Goal: Check status: Check status

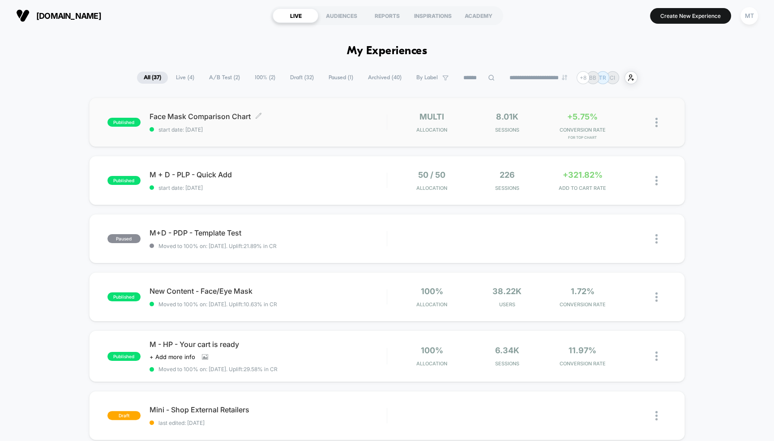
click at [295, 117] on span "Face Mask Comparison Chart Click to edit experience details" at bounding box center [268, 116] width 237 height 9
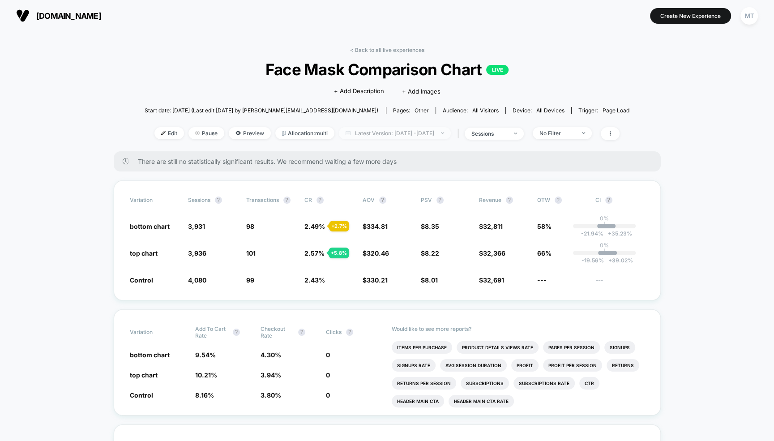
click at [407, 133] on span "Latest Version: Aug 29, 2025 - Sep 3, 2025" at bounding box center [395, 133] width 112 height 12
select select "*"
select select "****"
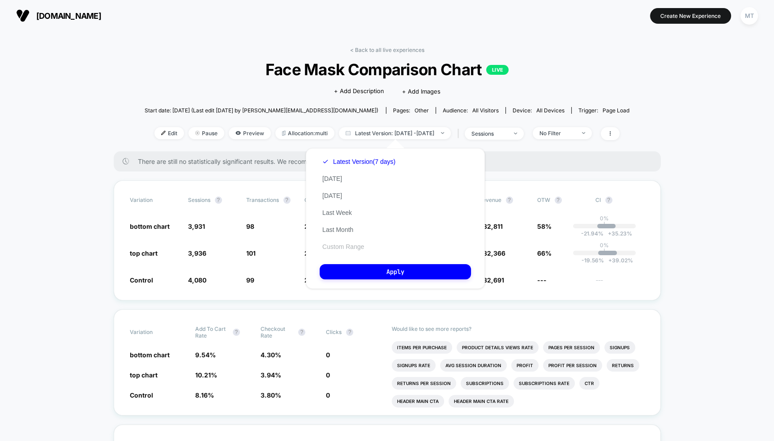
click at [342, 244] on button "Custom Range" at bounding box center [343, 247] width 47 height 8
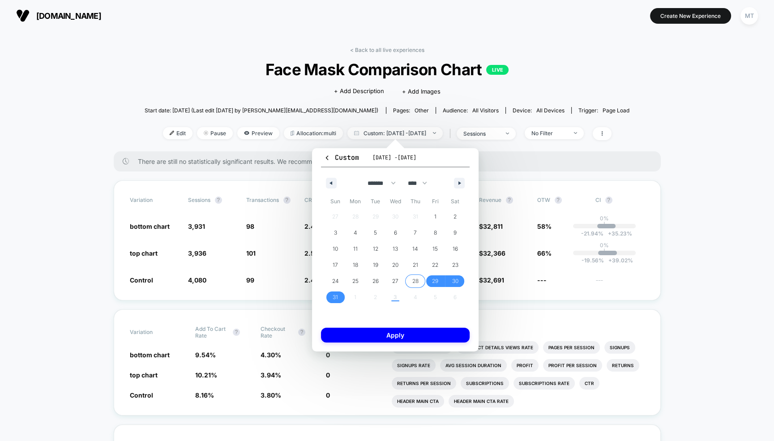
click at [412, 279] on span "28" at bounding box center [415, 281] width 6 height 16
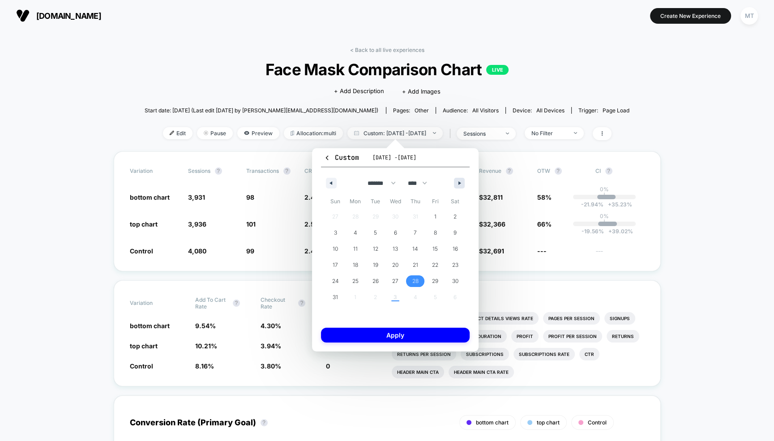
click at [461, 184] on icon "button" at bounding box center [460, 183] width 4 height 4
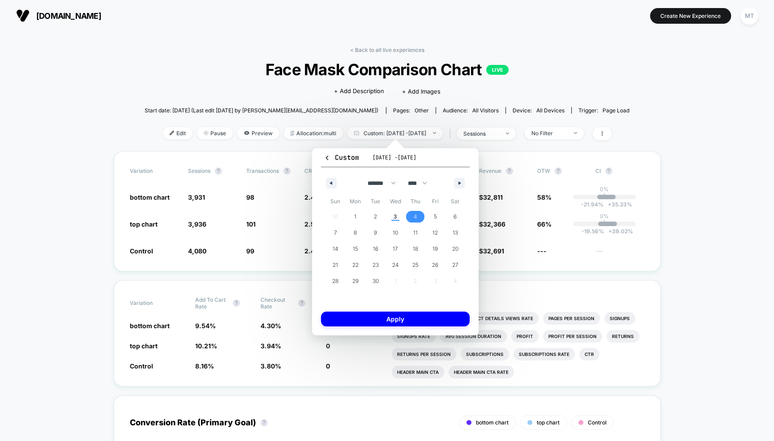
click at [419, 218] on span "4" at bounding box center [415, 217] width 20 height 12
select select "*"
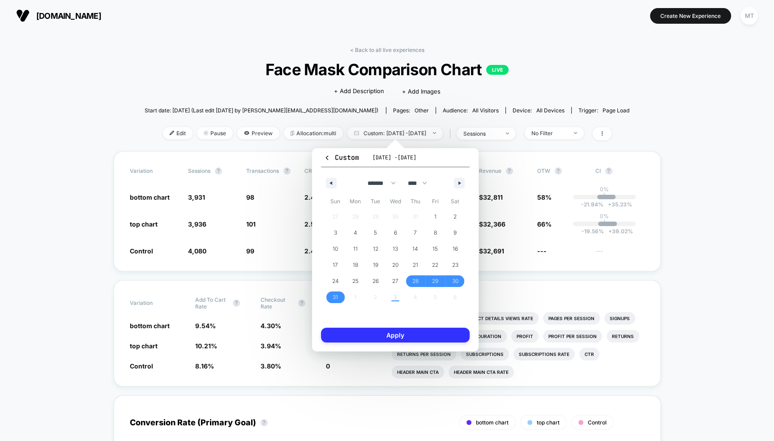
click at [401, 336] on button "Apply" at bounding box center [395, 335] width 149 height 15
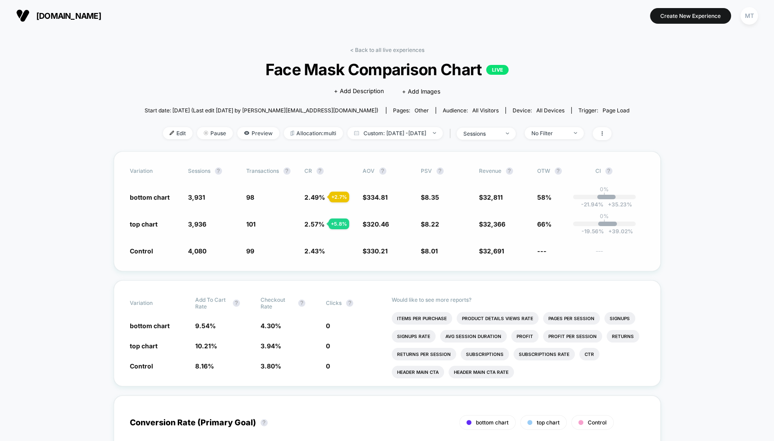
drag, startPoint x: 313, startPoint y: 221, endPoint x: 318, endPoint y: 253, distance: 32.6
click at [318, 253] on div "Variation Sessions ? Transactions ? CR ? AOV ? PSV ? Revenue ? OTW ? CI ? botto…" at bounding box center [387, 211] width 547 height 120
click at [318, 253] on span "2.43 %" at bounding box center [314, 251] width 21 height 8
click at [141, 224] on span "top chart" at bounding box center [144, 224] width 28 height 8
click at [133, 224] on span "top chart" at bounding box center [144, 224] width 28 height 8
